Goal: Find specific page/section: Find specific page/section

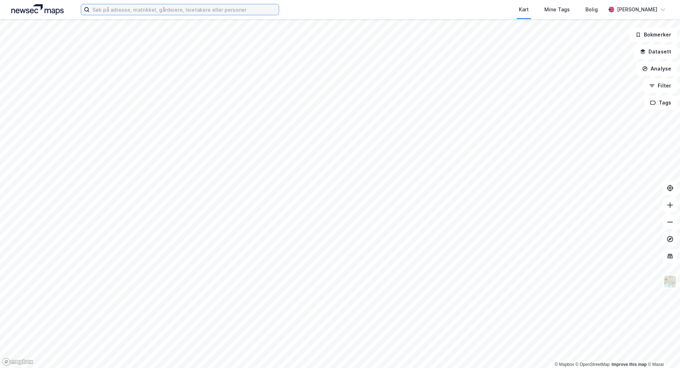
click at [166, 10] on input at bounding box center [184, 9] width 189 height 11
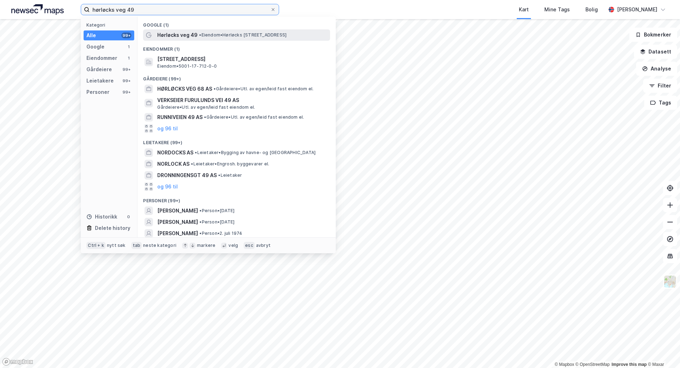
type input "hørløcks veg 49"
click at [195, 36] on span "Hørløcks veg 49" at bounding box center [177, 35] width 40 height 8
